Goal: Find contact information: Find contact information

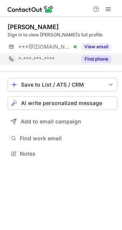
scroll to position [4, 4]
click at [92, 60] on button "Find phone" at bounding box center [97, 59] width 30 height 8
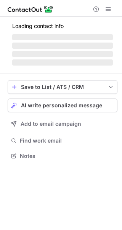
scroll to position [151, 122]
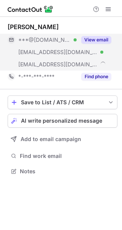
scroll to position [165, 122]
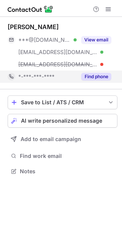
click at [94, 74] on button "Find phone" at bounding box center [97, 77] width 30 height 8
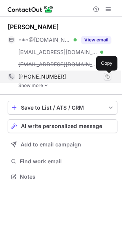
click at [107, 76] on span at bounding box center [108, 76] width 6 height 6
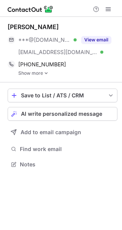
scroll to position [158, 122]
